Goal: Navigation & Orientation: Find specific page/section

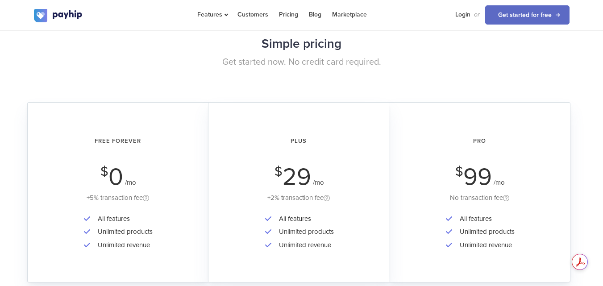
scroll to position [1563, 0]
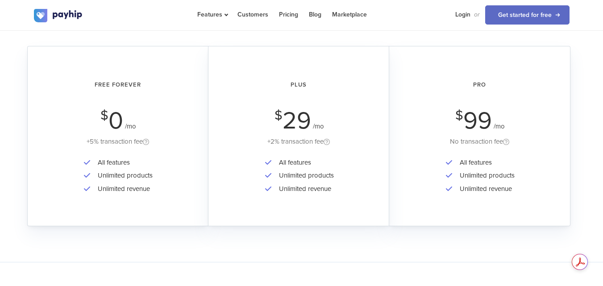
click at [155, 88] on h2 "Free Forever" at bounding box center [118, 85] width 156 height 24
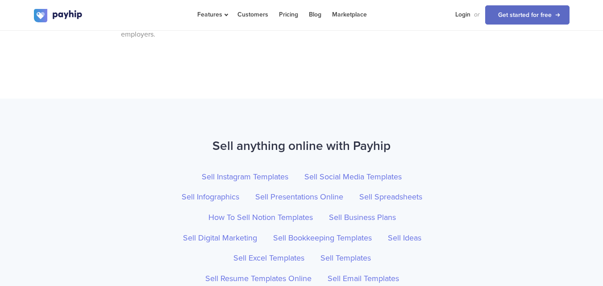
scroll to position [3161, 0]
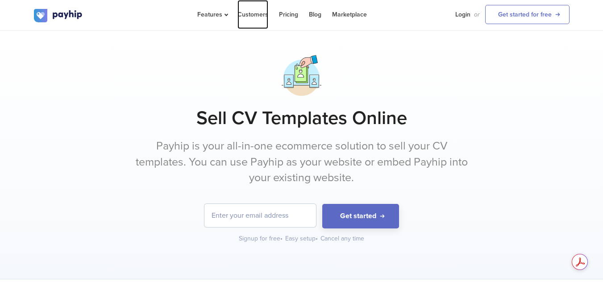
click at [247, 13] on link "Customers" at bounding box center [253, 14] width 31 height 29
